Goal: Information Seeking & Learning: Learn about a topic

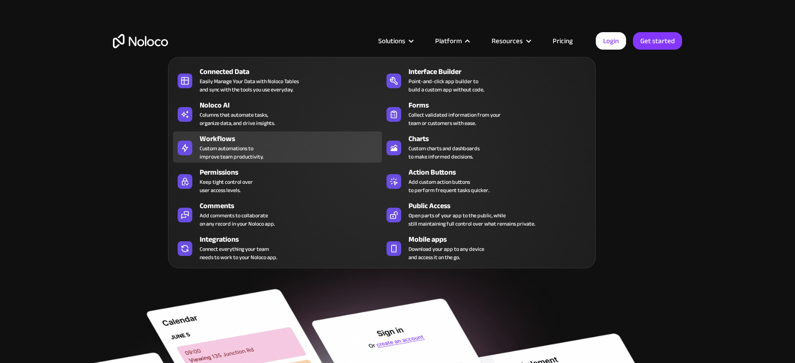
click at [270, 155] on div "Workflows Custom automations to improve team productivity." at bounding box center [289, 147] width 178 height 28
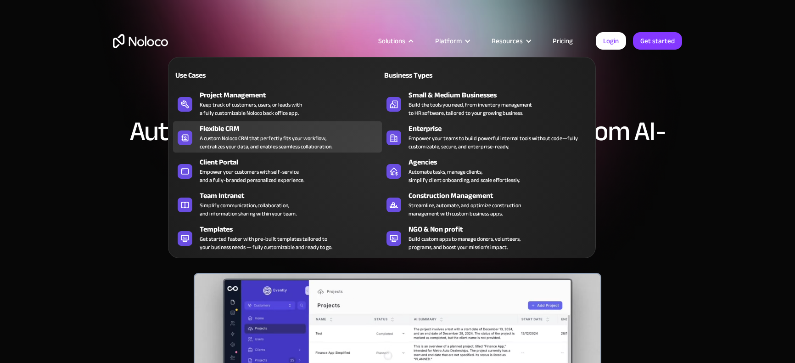
click at [231, 140] on div "A custom Noloco CRM that perfectly fits your workflow, centralizes your data, a…" at bounding box center [266, 142] width 133 height 17
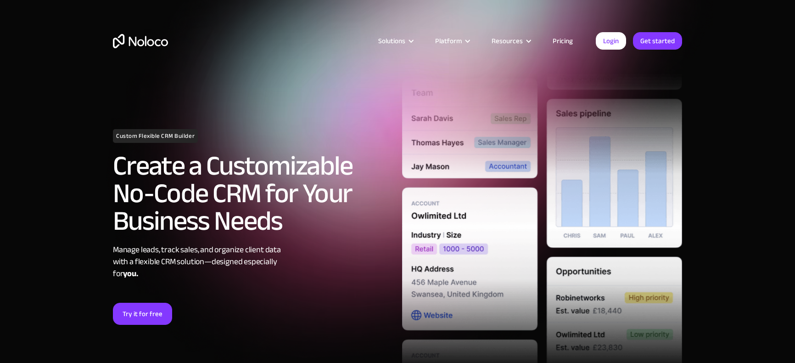
click at [781, 43] on div "Solutions Use Cases Business Types Project Management Keep track of customers, …" at bounding box center [397, 43] width 795 height 86
